Goal: Book appointment/travel/reservation

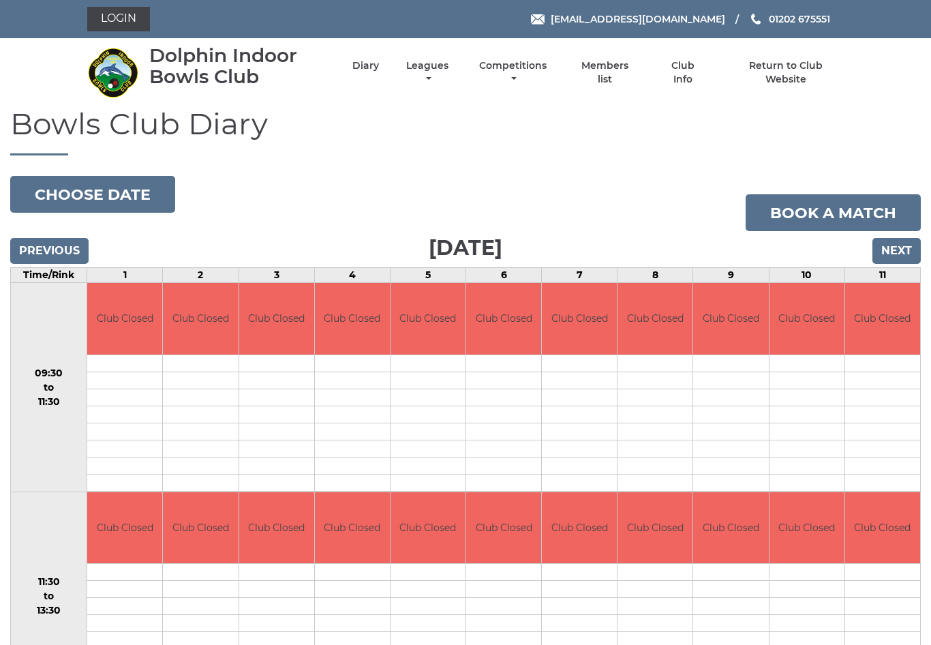
click at [900, 253] on input "Next" at bounding box center [896, 251] width 48 height 26
click at [906, 243] on input "Next" at bounding box center [896, 251] width 48 height 26
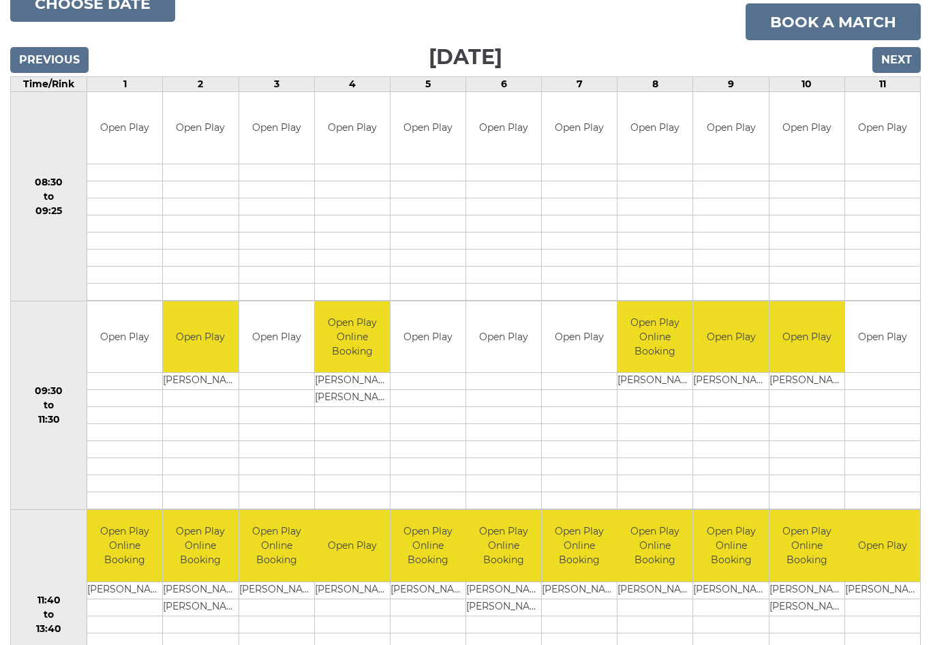
scroll to position [189, 0]
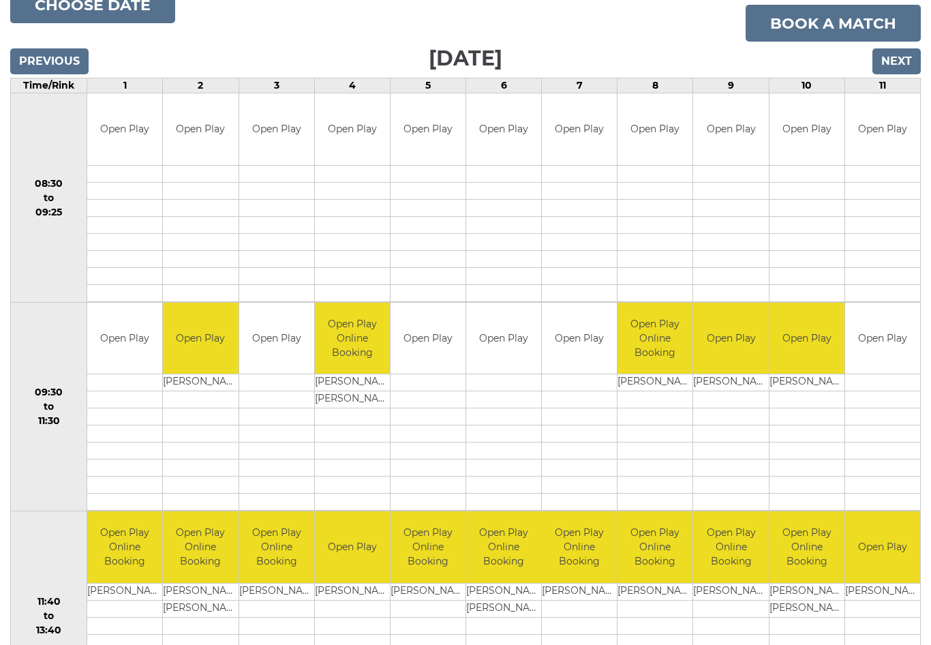
click at [902, 51] on input "Next" at bounding box center [896, 61] width 48 height 26
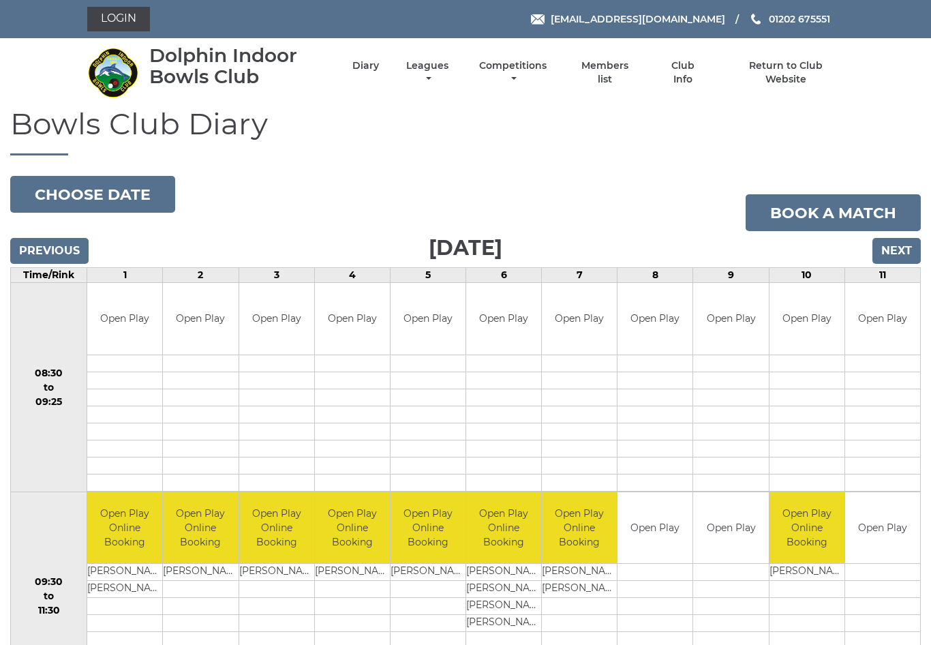
click at [901, 249] on input "Next" at bounding box center [896, 251] width 48 height 26
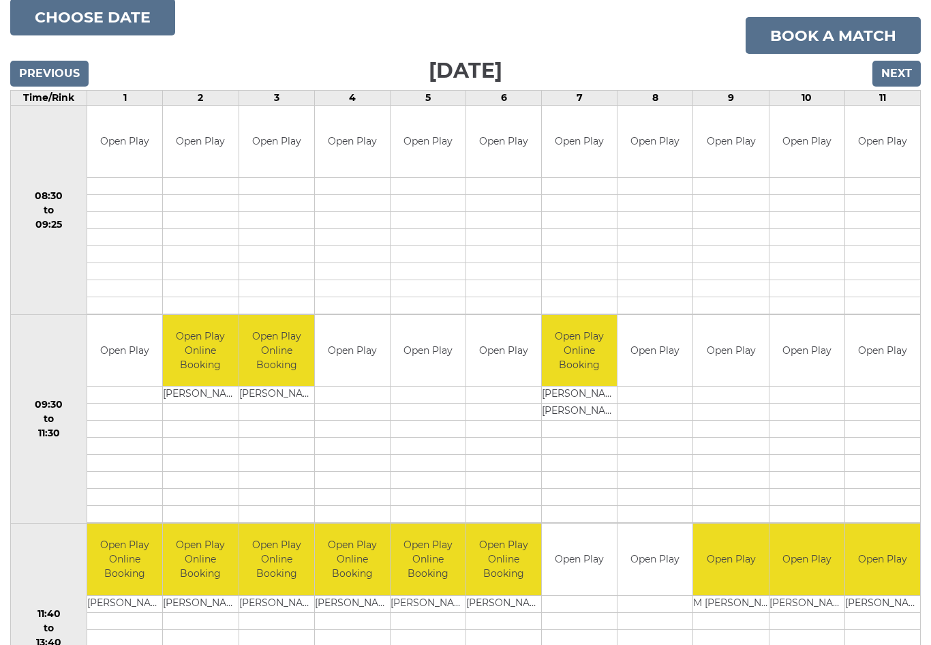
scroll to position [175, 0]
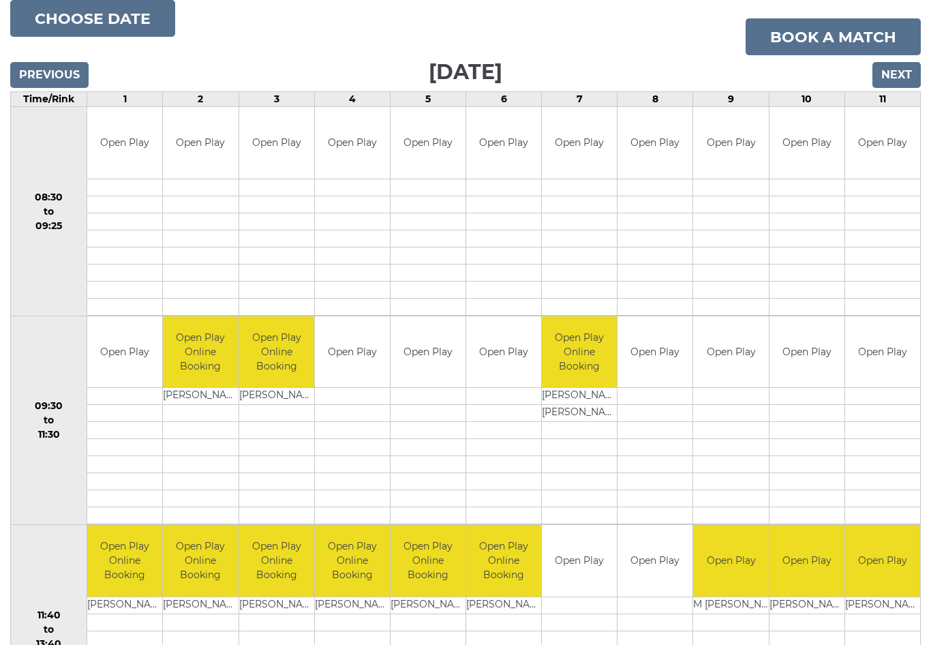
click at [898, 72] on input "Next" at bounding box center [896, 76] width 48 height 26
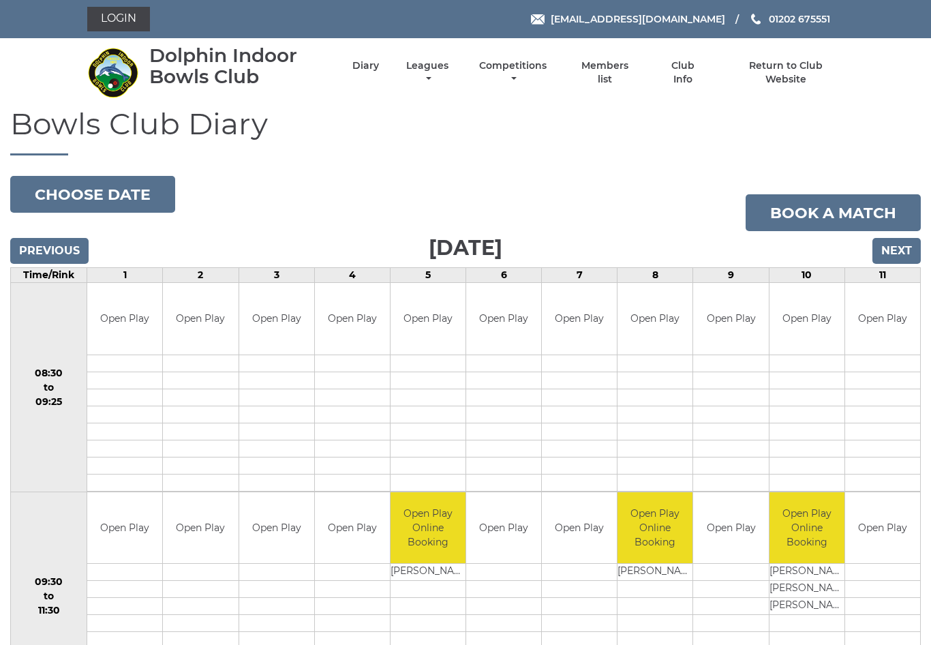
click at [904, 251] on input "Next" at bounding box center [896, 251] width 48 height 26
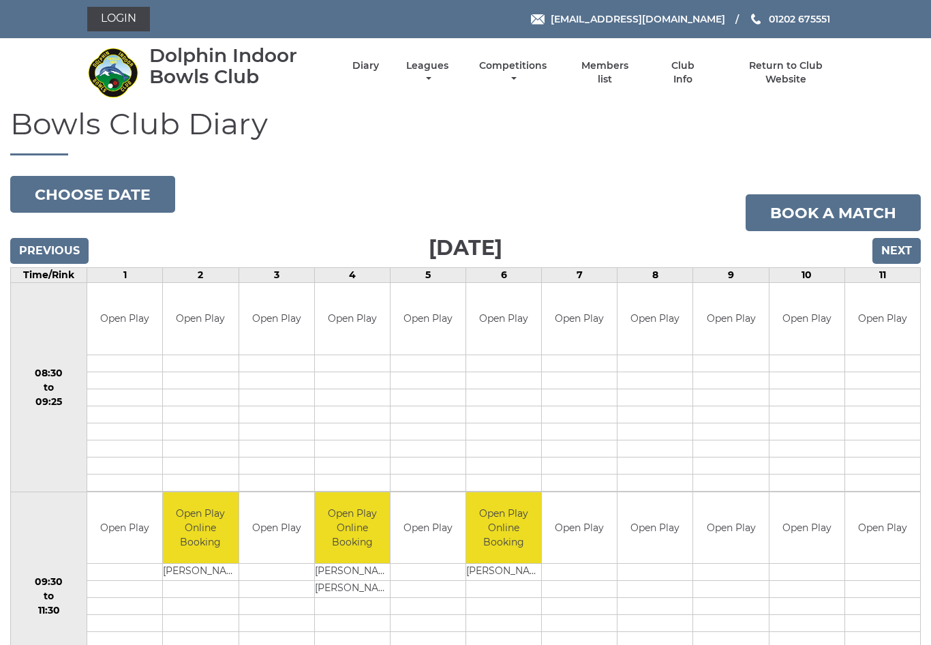
click at [904, 247] on input "Next" at bounding box center [896, 251] width 48 height 26
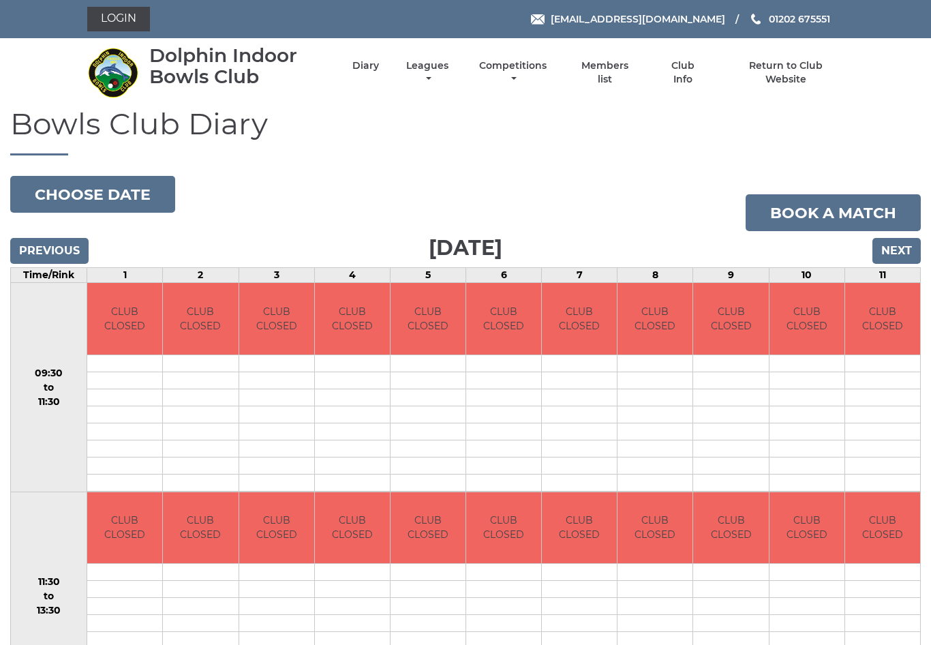
click at [907, 247] on input "Next" at bounding box center [896, 251] width 48 height 26
click at [902, 248] on input "Next" at bounding box center [896, 251] width 48 height 26
